Goal: Transaction & Acquisition: Purchase product/service

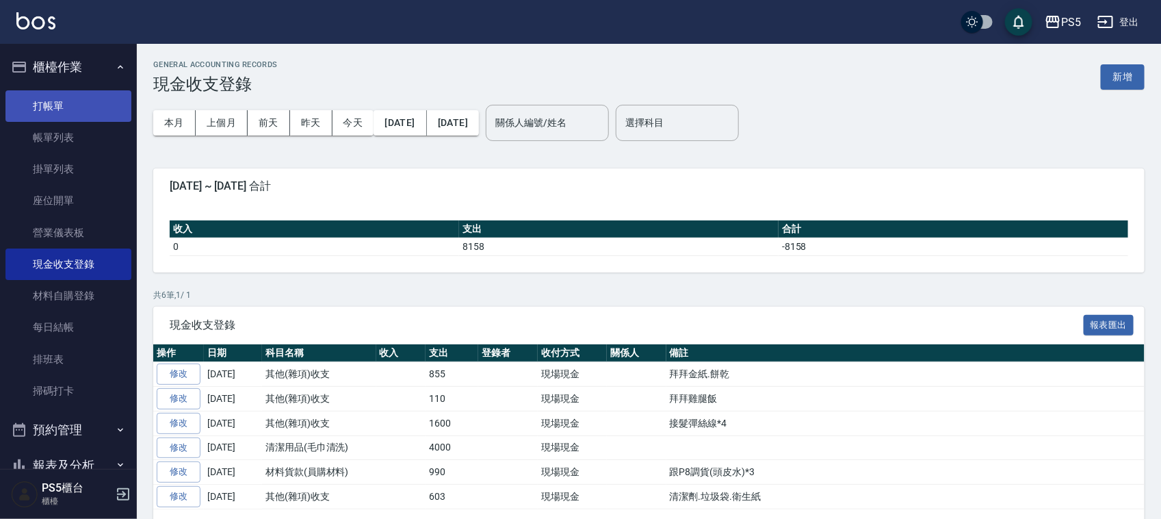
click at [41, 114] on link "打帳單" at bounding box center [68, 105] width 126 height 31
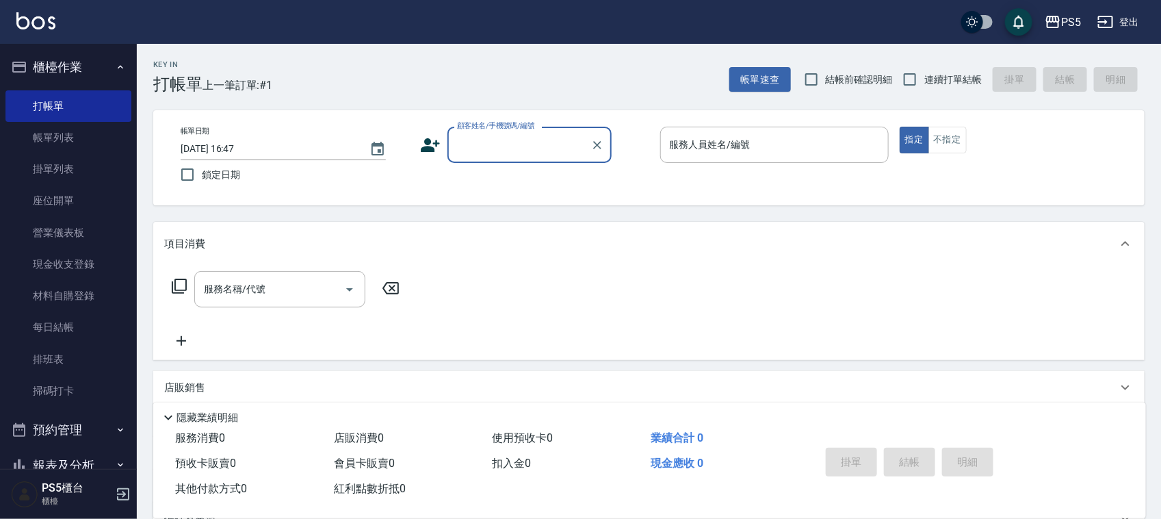
click at [495, 142] on input "顧客姓名/手機號碼/編號" at bounding box center [519, 145] width 131 height 24
type input "x"
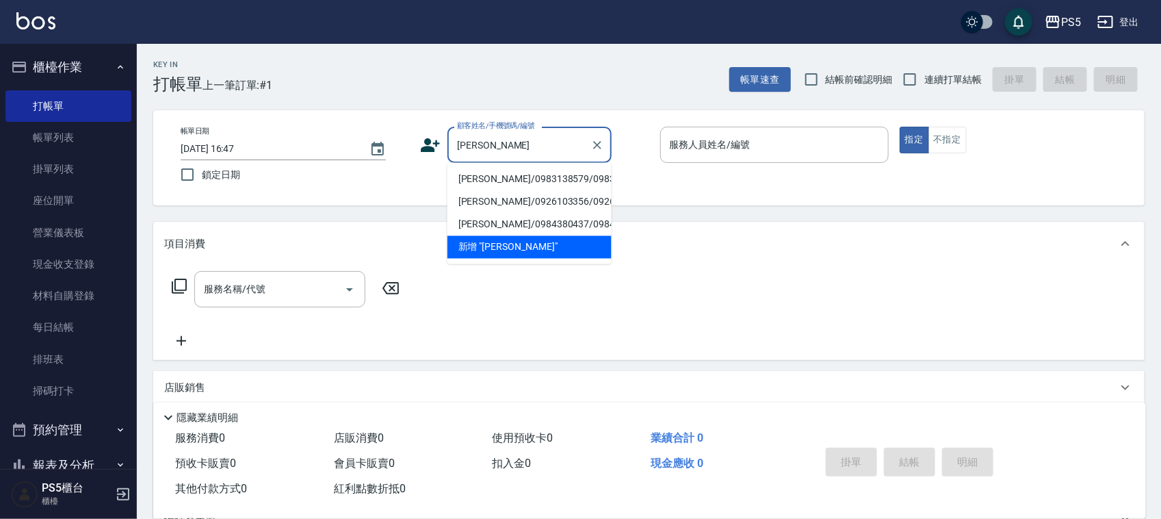
click at [476, 185] on li "[PERSON_NAME]/0983138579/0983138579" at bounding box center [530, 179] width 164 height 23
type input "[PERSON_NAME]/0983138579/0983138579"
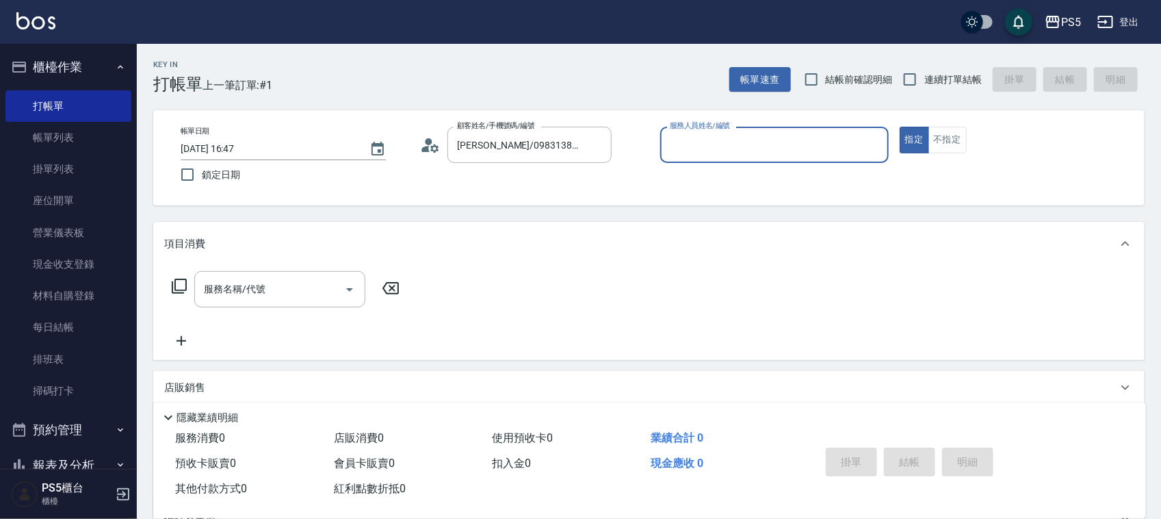
click at [777, 148] on input "服務人員姓名/編號" at bounding box center [775, 145] width 216 height 24
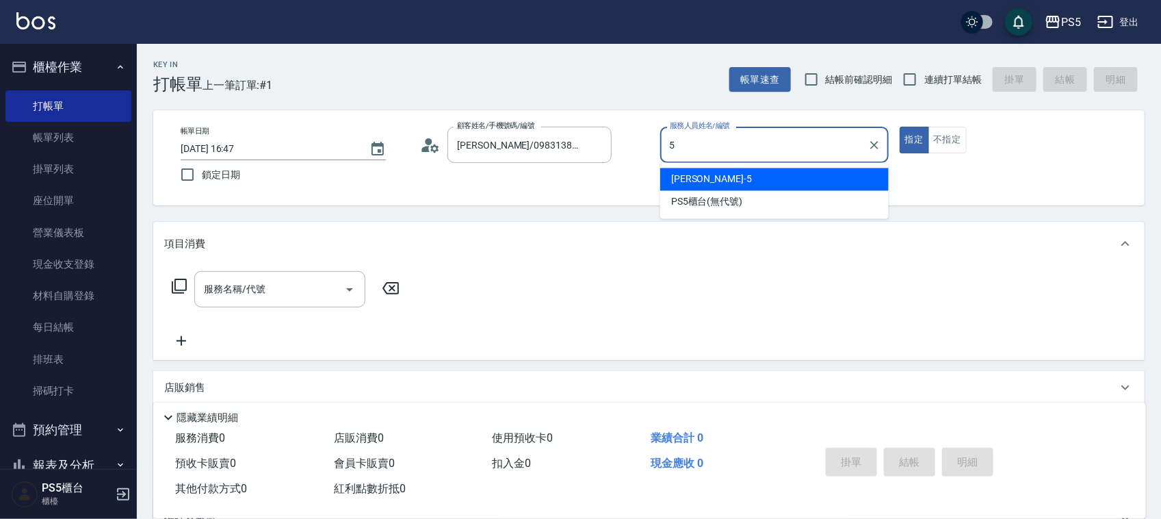
type input "[PERSON_NAME]-5"
type button "true"
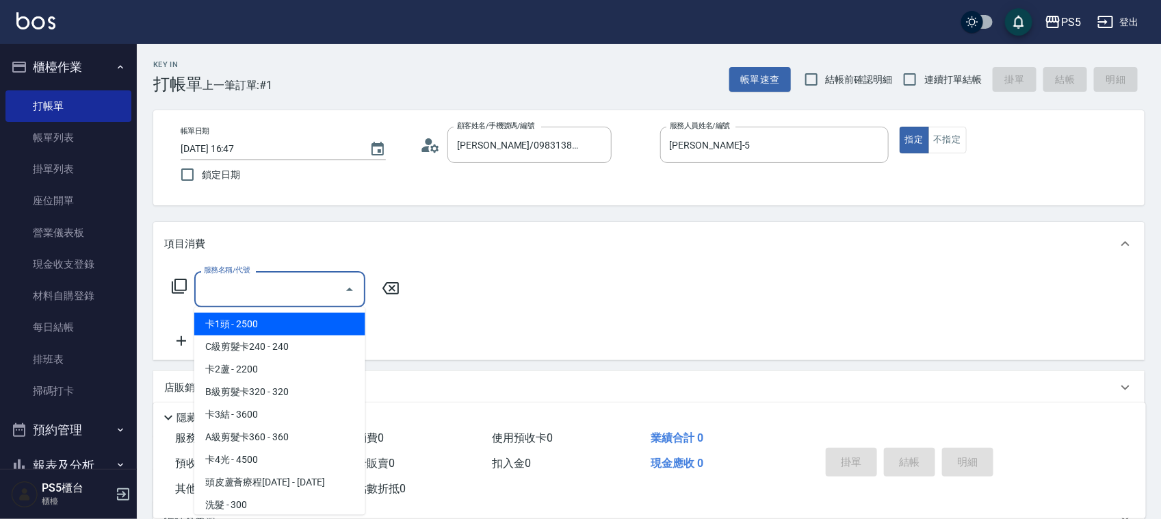
click at [238, 279] on div "服務名稱/代號 服務名稱/代號" at bounding box center [279, 289] width 171 height 36
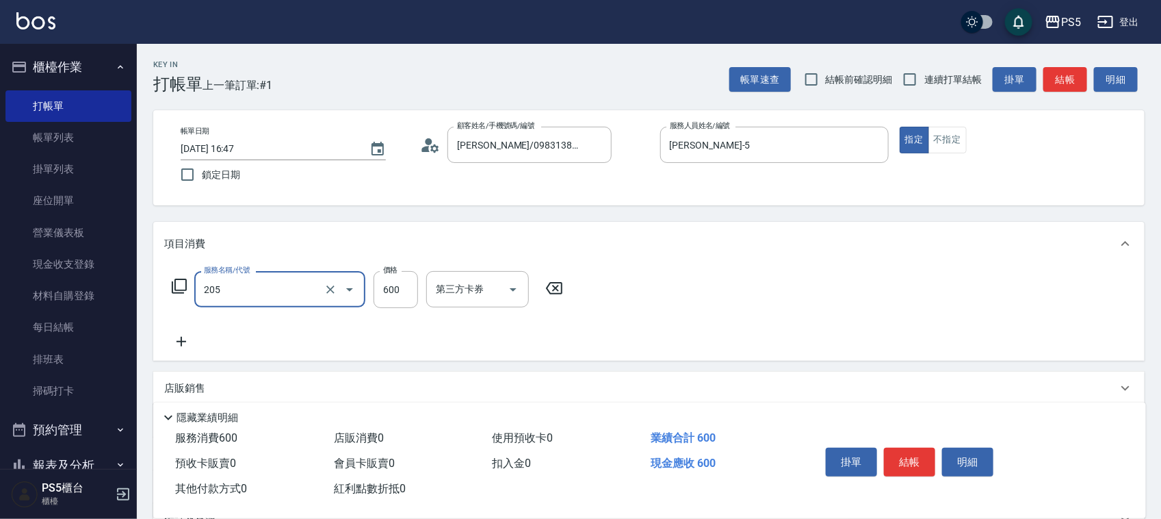
type input "A級洗剪600(205)"
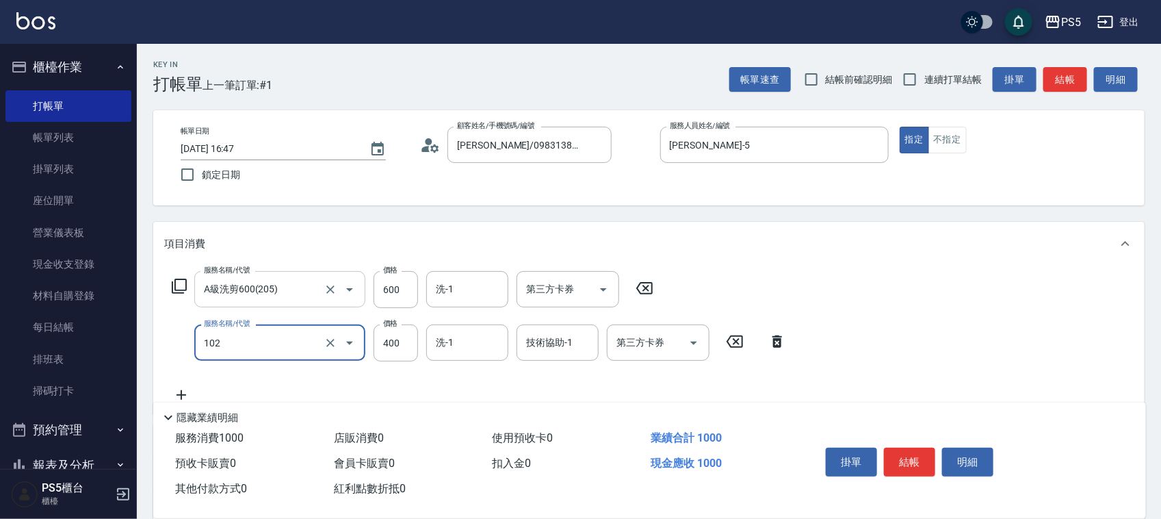
type input "精油洗髮(102)"
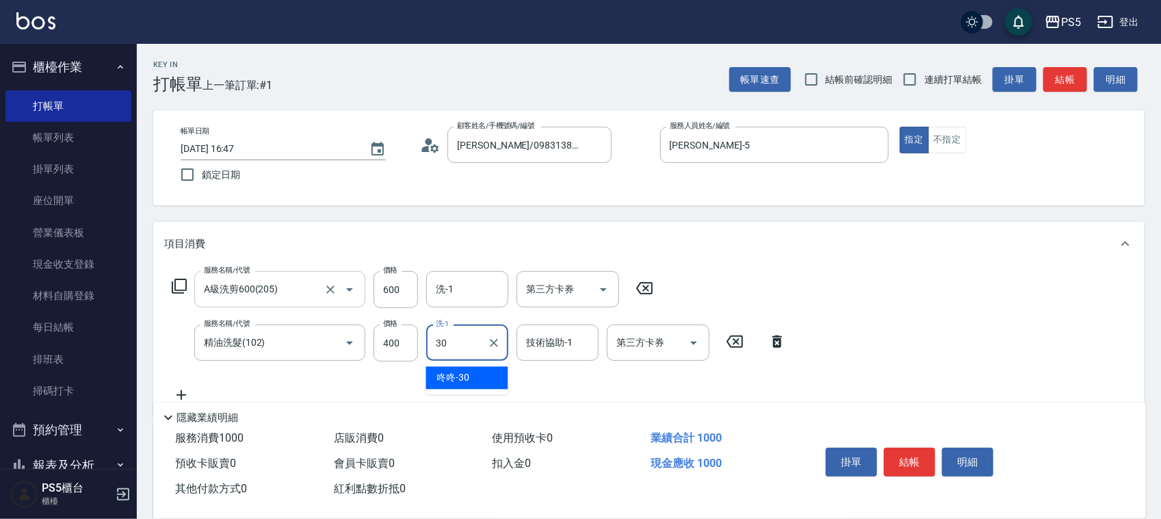
type input "咚咚-30"
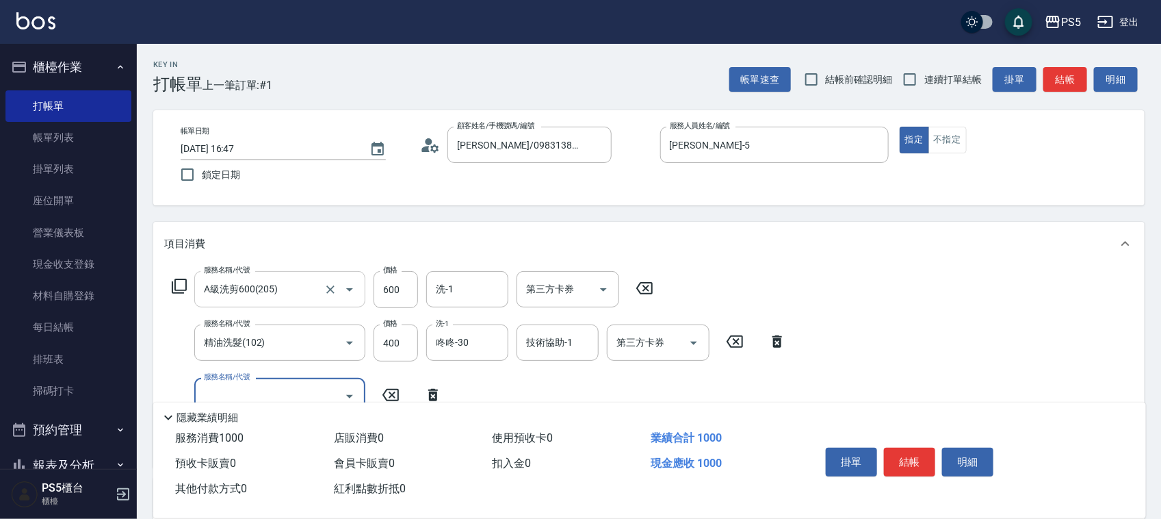
scroll to position [86, 0]
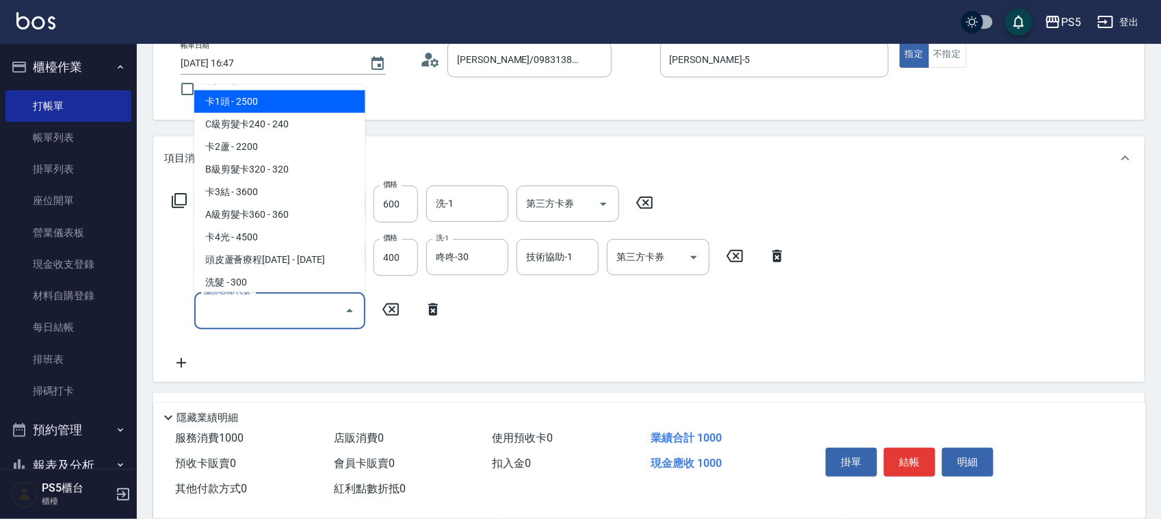
click at [234, 312] on input "服務名稱/代號" at bounding box center [270, 310] width 138 height 24
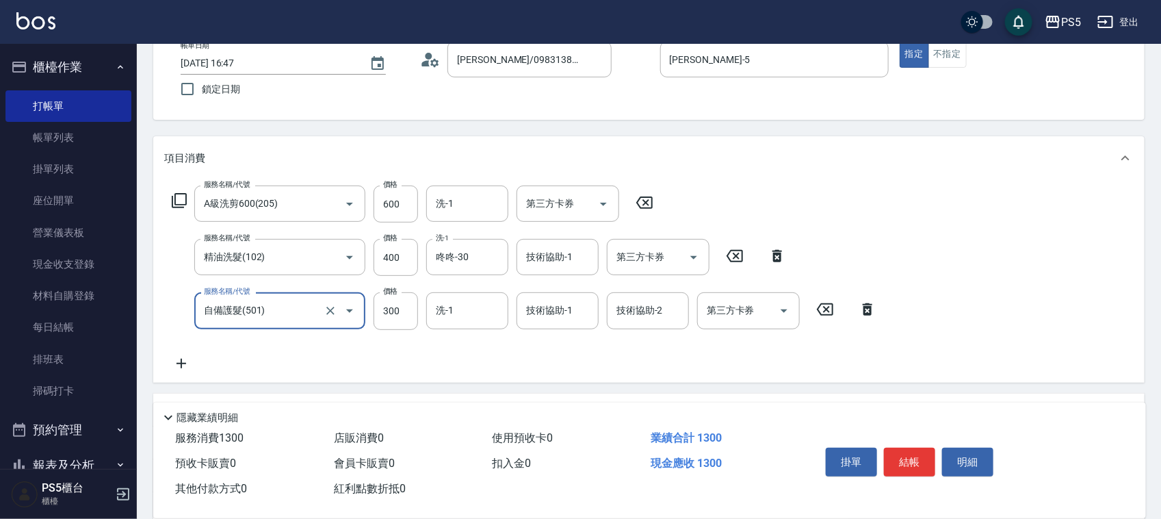
type input "自備護髮(501)"
type input "1300"
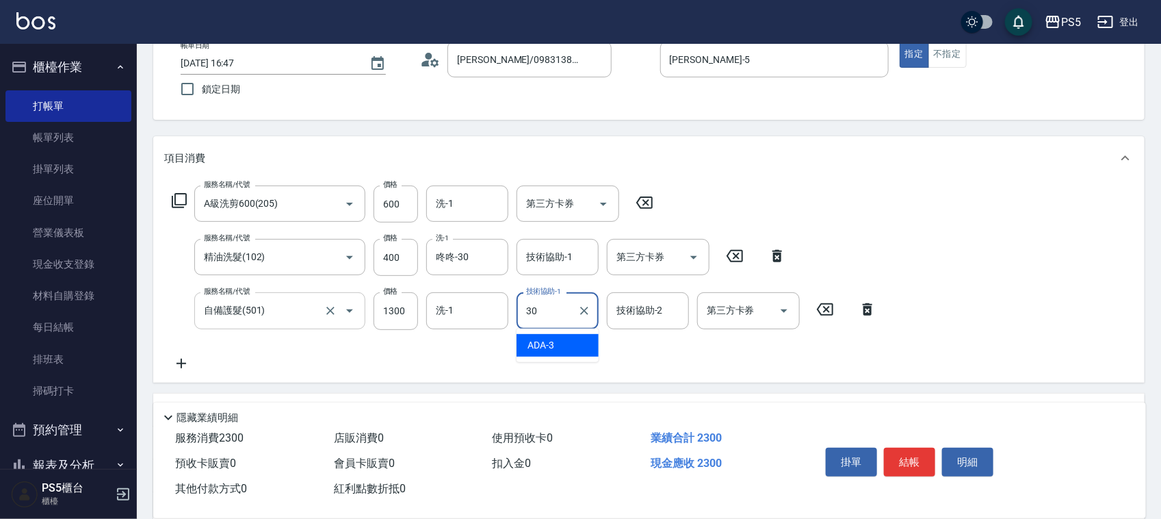
type input "咚咚-30"
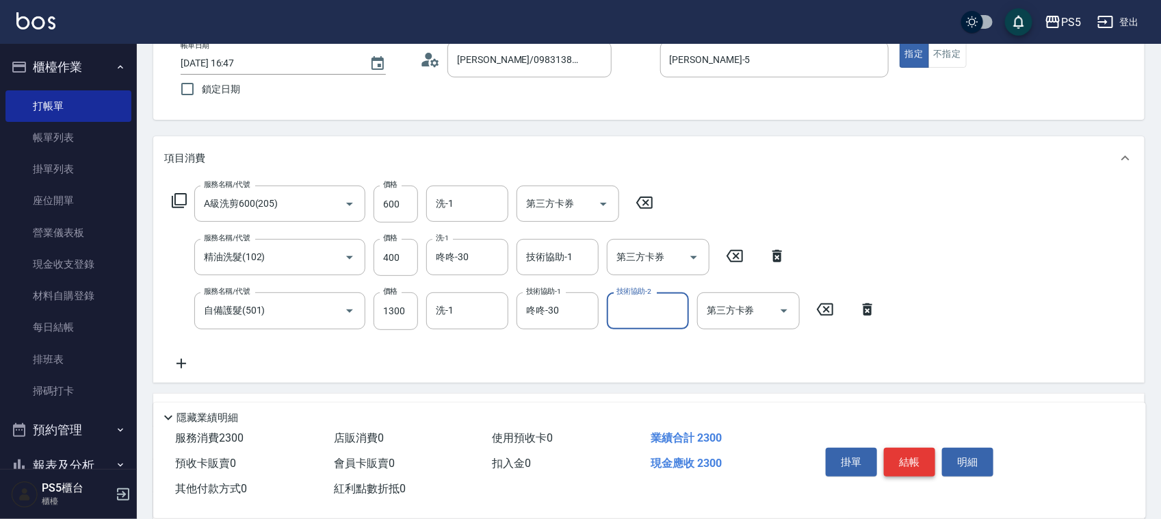
click at [907, 453] on button "結帳" at bounding box center [909, 462] width 51 height 29
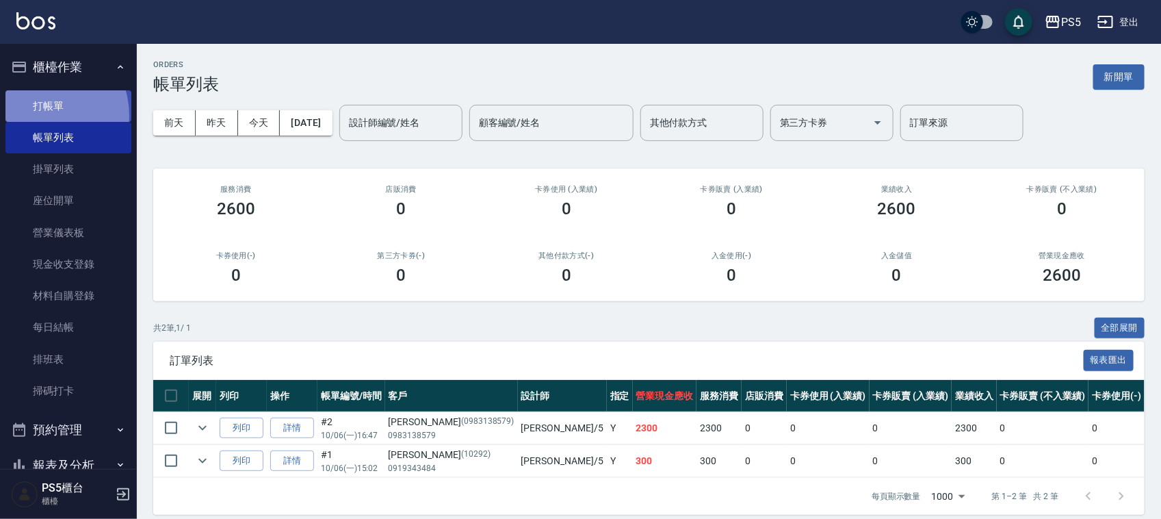
click at [40, 115] on link "打帳單" at bounding box center [68, 105] width 126 height 31
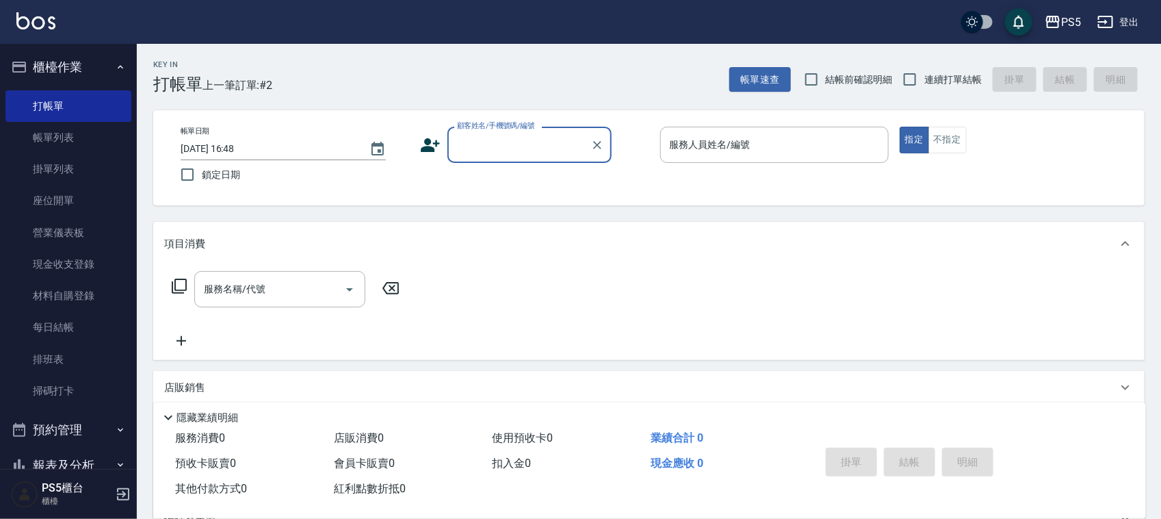
click at [464, 148] on input "顧客姓名/手機號碼/編號" at bounding box center [519, 145] width 131 height 24
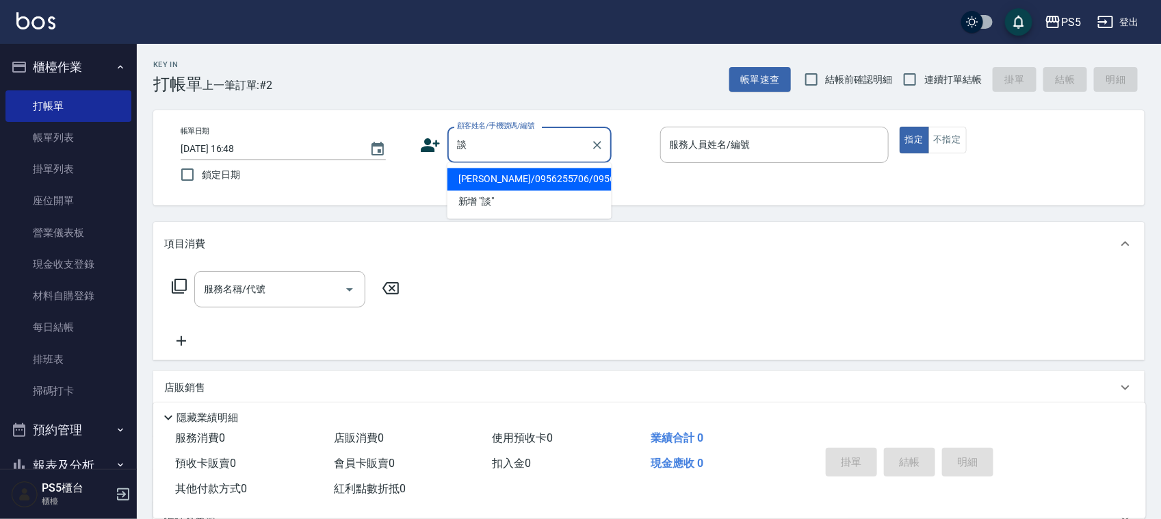
click at [470, 178] on li "[PERSON_NAME]/0956255706/0956255706" at bounding box center [530, 179] width 164 height 23
type input "[PERSON_NAME]/0956255706/0956255706"
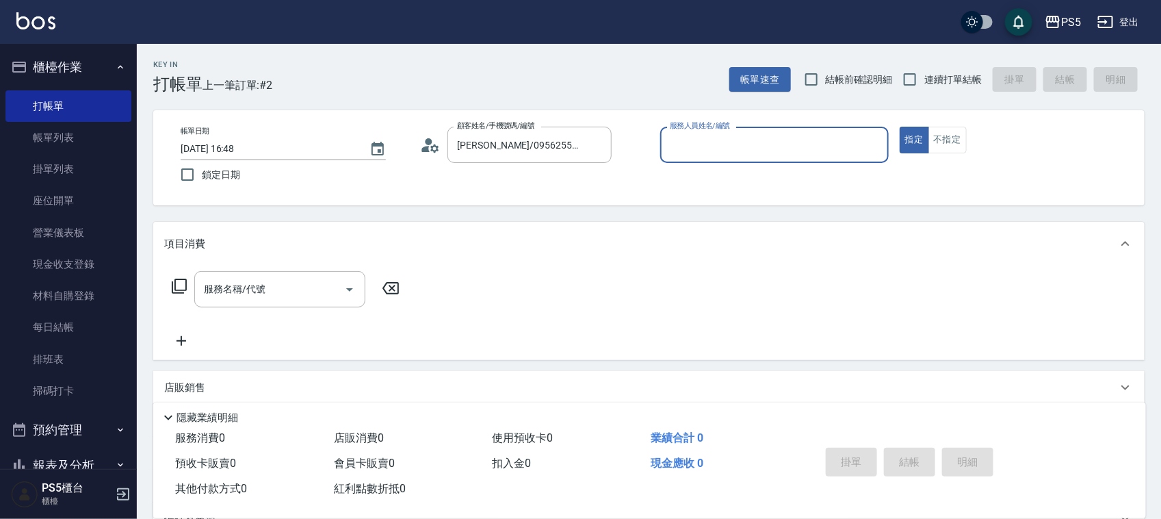
type input "[PERSON_NAME]-5"
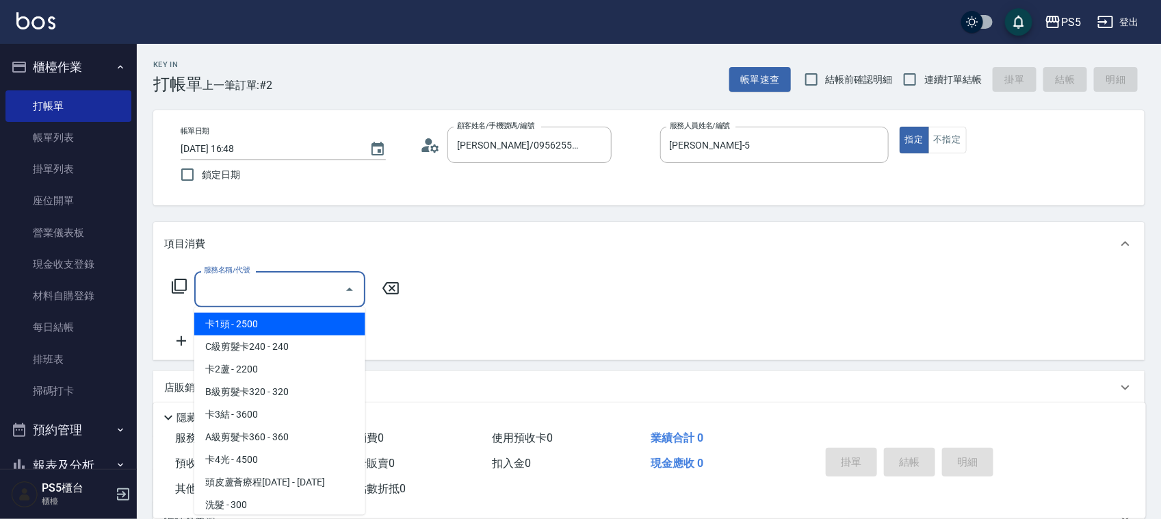
click at [293, 292] on input "服務名稱/代號" at bounding box center [270, 289] width 138 height 24
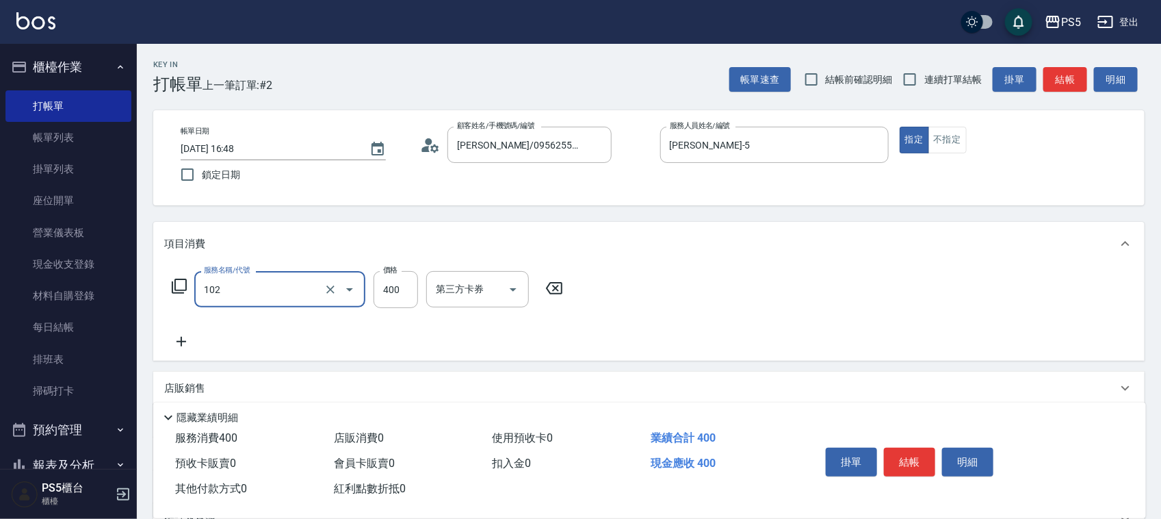
type input "精油洗髮(102)"
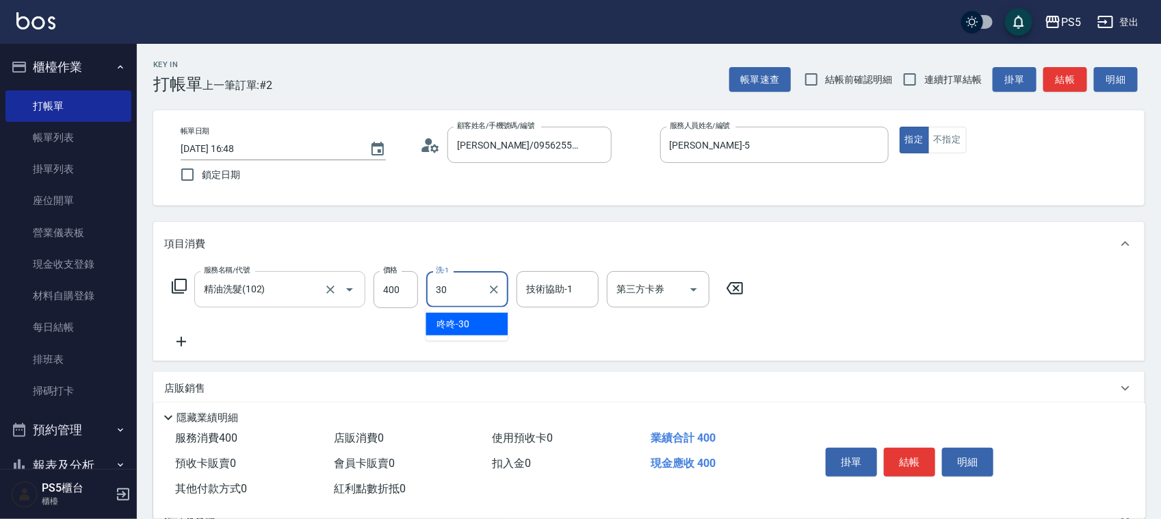
type input "咚咚-30"
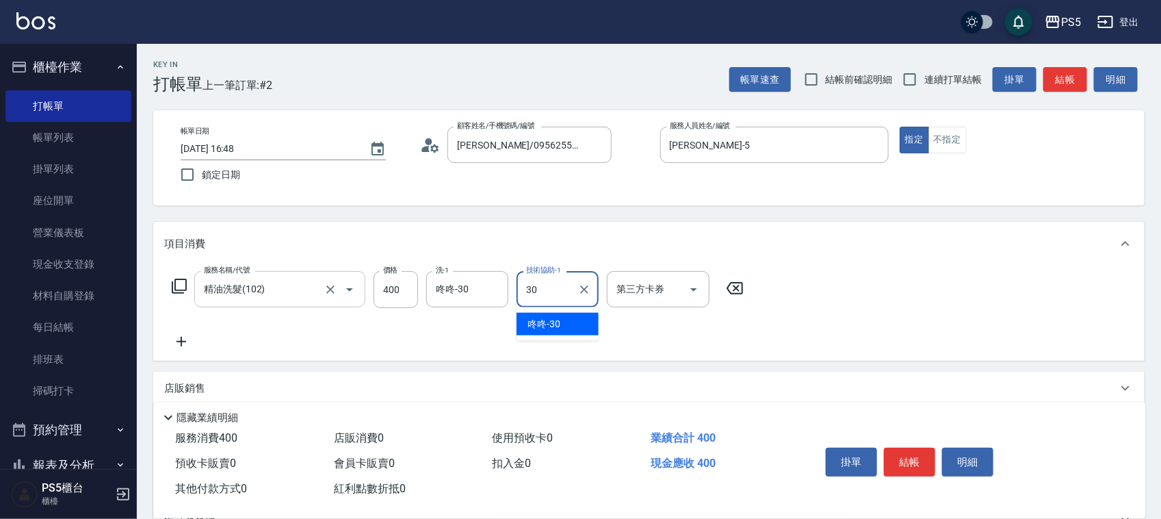
type input "咚咚-30"
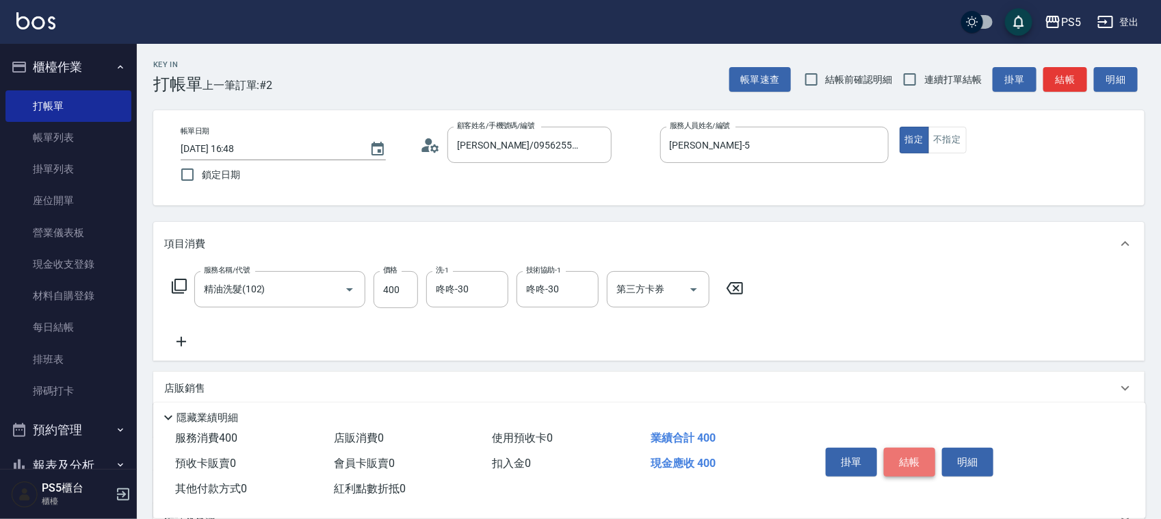
click at [914, 452] on button "結帳" at bounding box center [909, 462] width 51 height 29
